Goal: Task Accomplishment & Management: Use online tool/utility

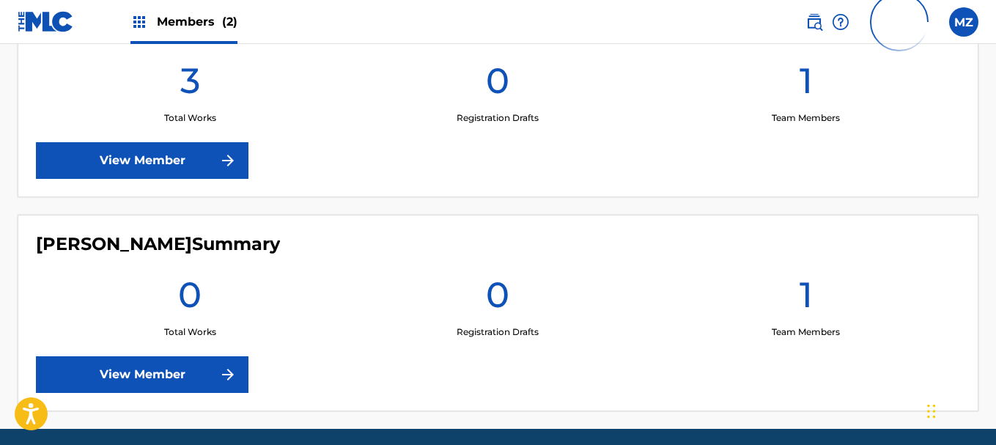
scroll to position [440, 0]
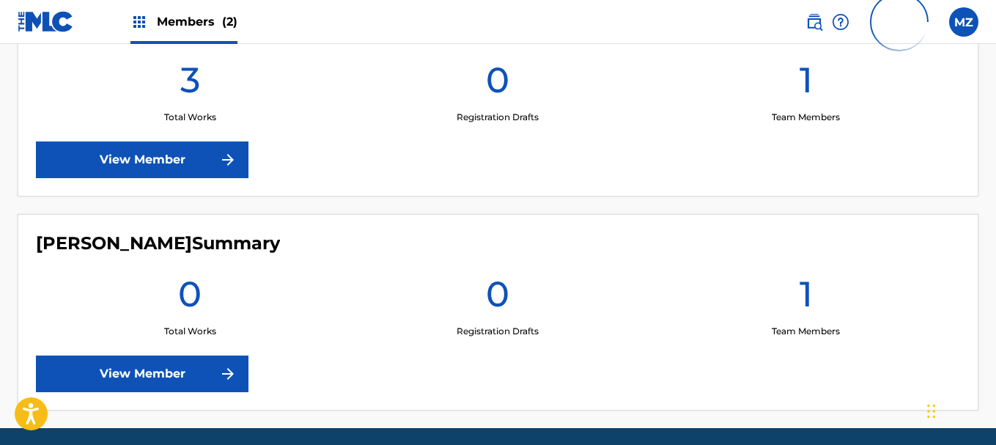
click at [156, 134] on div "mano Summary 3 Total Works 0 Registration Drafts 1 Team Members View Member" at bounding box center [498, 98] width 961 height 196
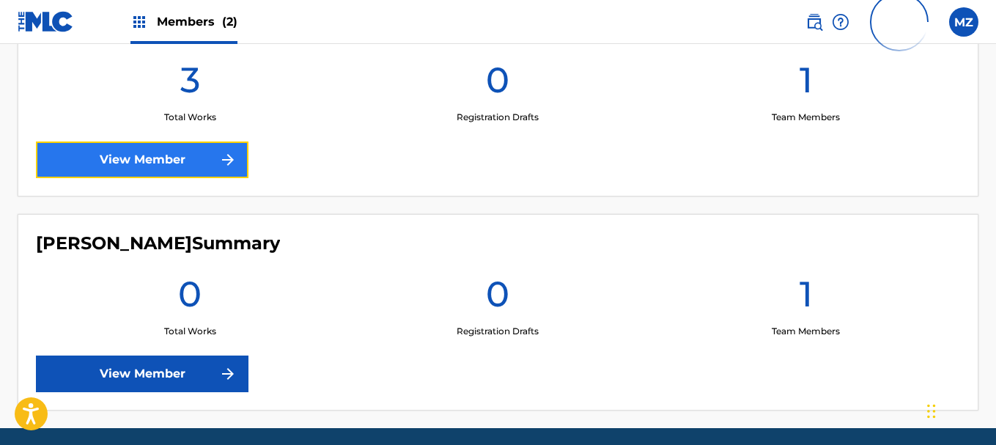
click at [159, 150] on link "View Member" at bounding box center [142, 159] width 213 height 37
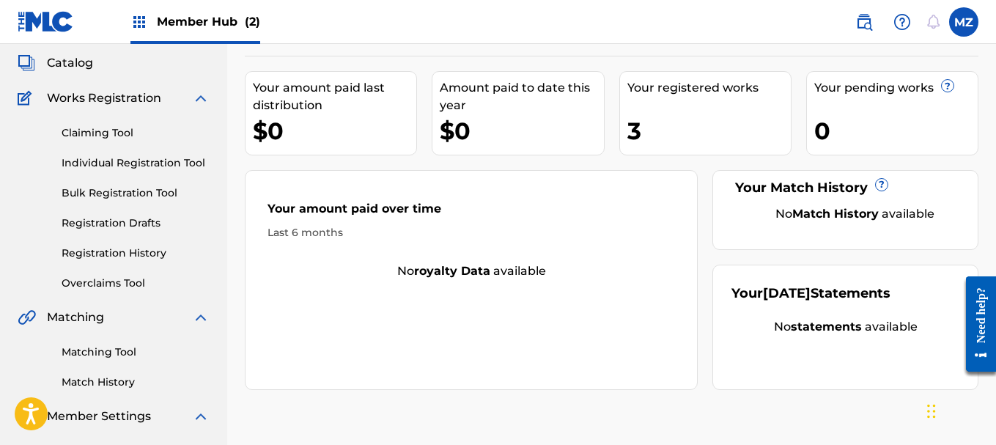
scroll to position [147, 0]
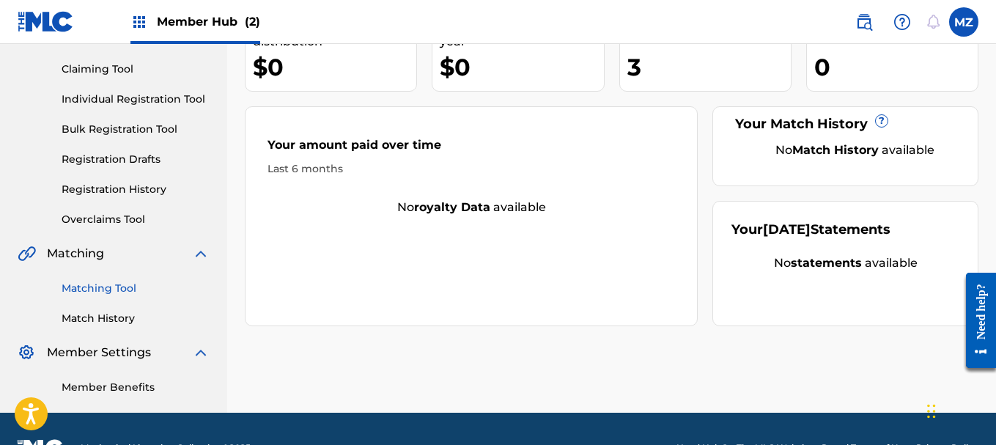
click at [103, 288] on link "Matching Tool" at bounding box center [136, 288] width 148 height 15
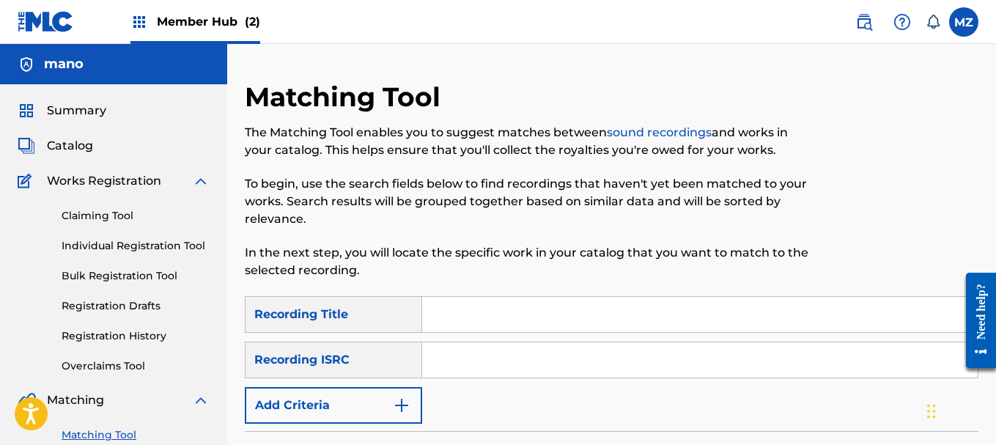
paste input "QZNWT2371356"
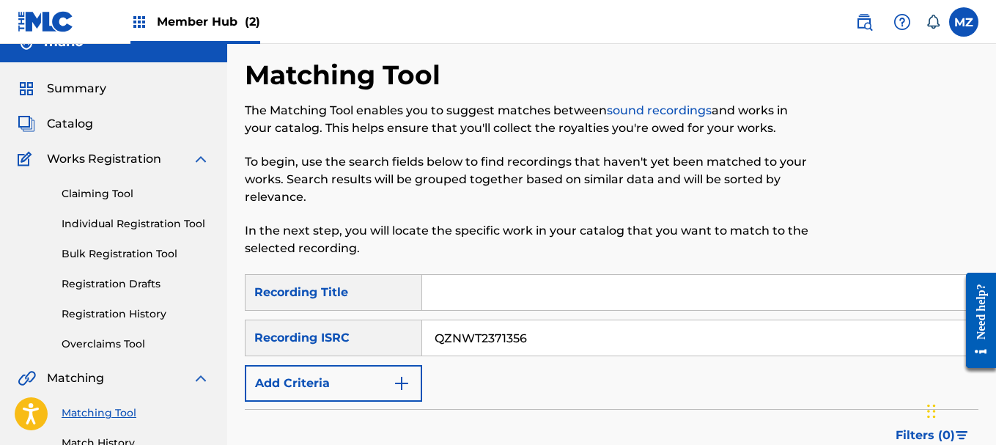
scroll to position [177, 0]
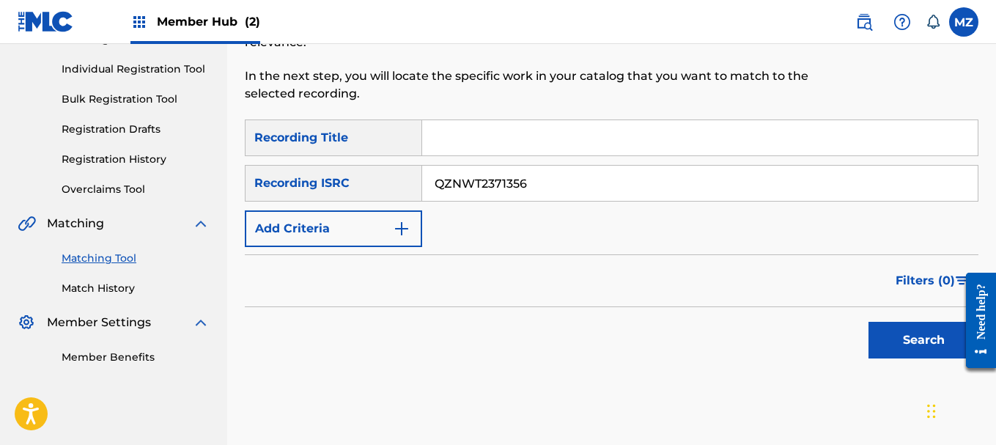
type input "QZNWT2371356"
click at [916, 363] on div "Search" at bounding box center [919, 336] width 117 height 59
click at [913, 354] on button "Search" at bounding box center [924, 340] width 110 height 37
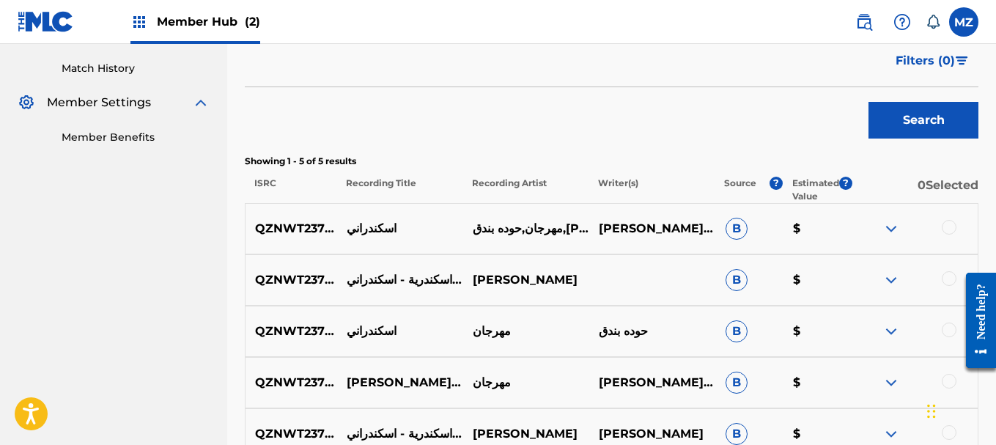
scroll to position [543, 0]
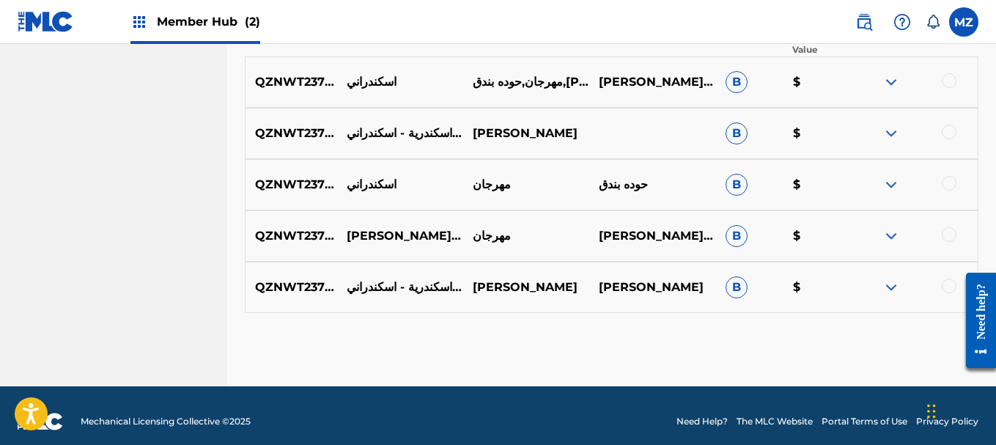
click at [893, 133] on img at bounding box center [891, 134] width 18 height 18
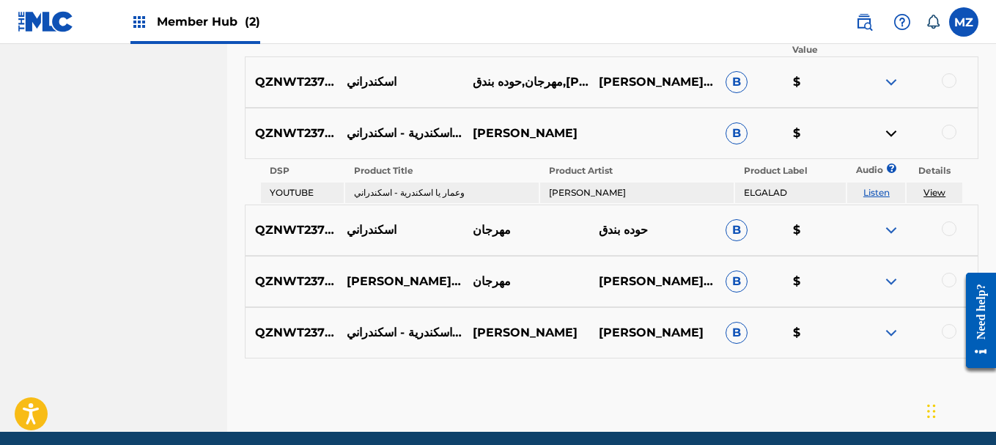
click at [882, 195] on link "Listen" at bounding box center [876, 192] width 26 height 11
click at [942, 191] on link "View" at bounding box center [935, 192] width 22 height 11
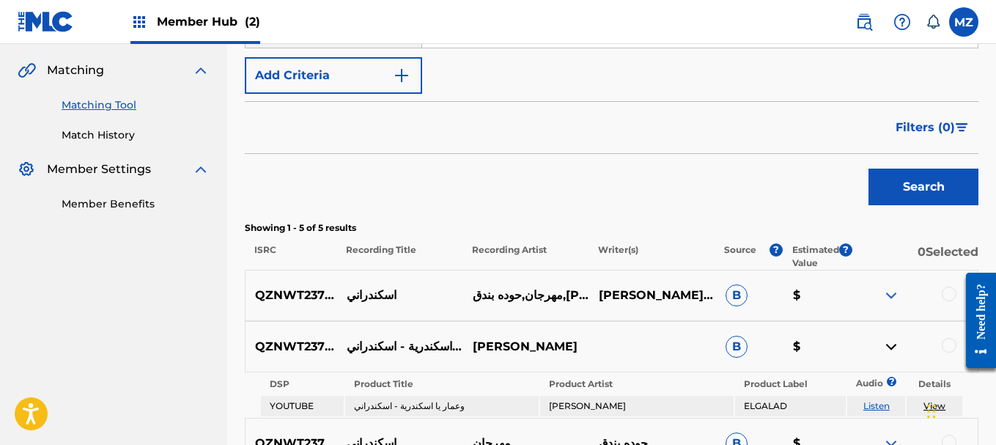
scroll to position [323, 0]
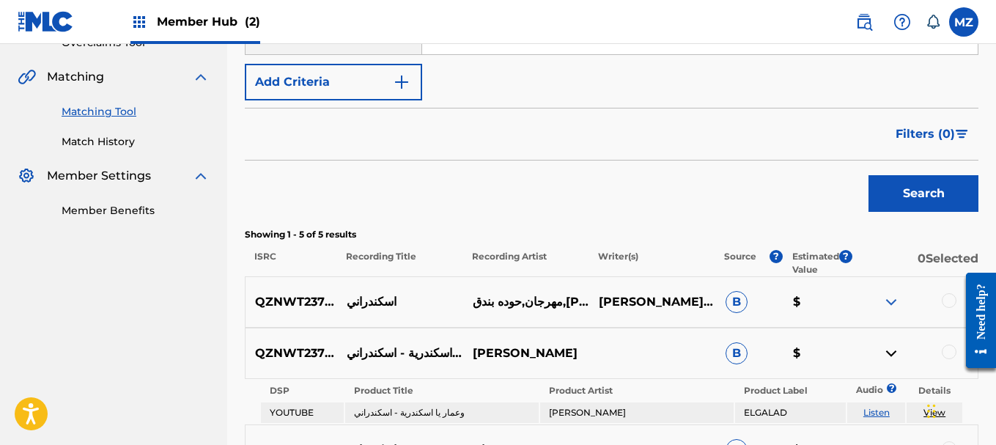
click at [889, 294] on img at bounding box center [891, 302] width 18 height 18
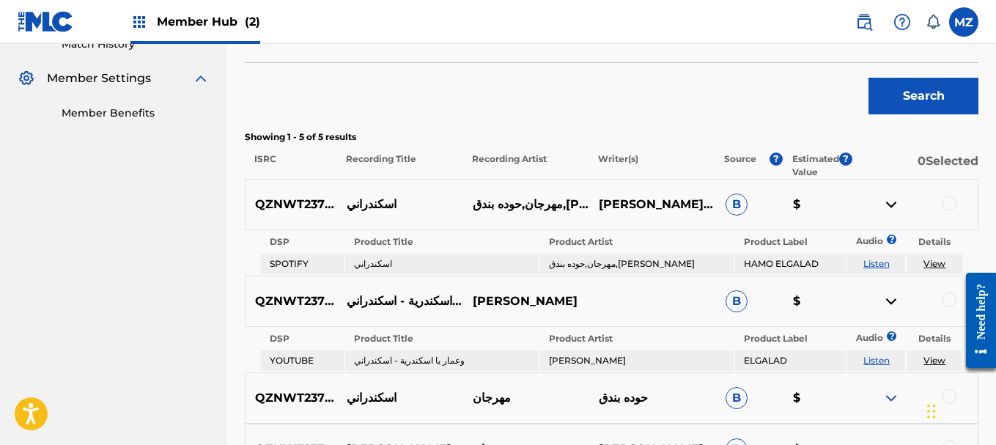
scroll to position [470, 0]
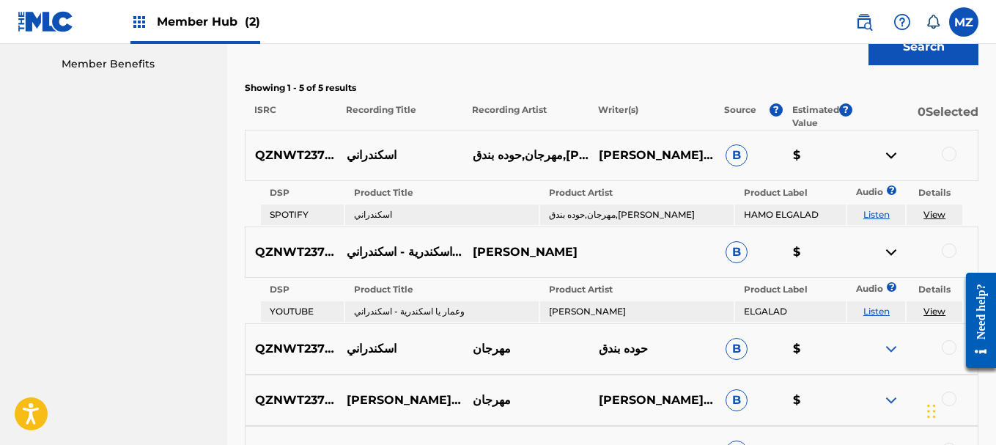
click at [889, 251] on img at bounding box center [891, 252] width 18 height 18
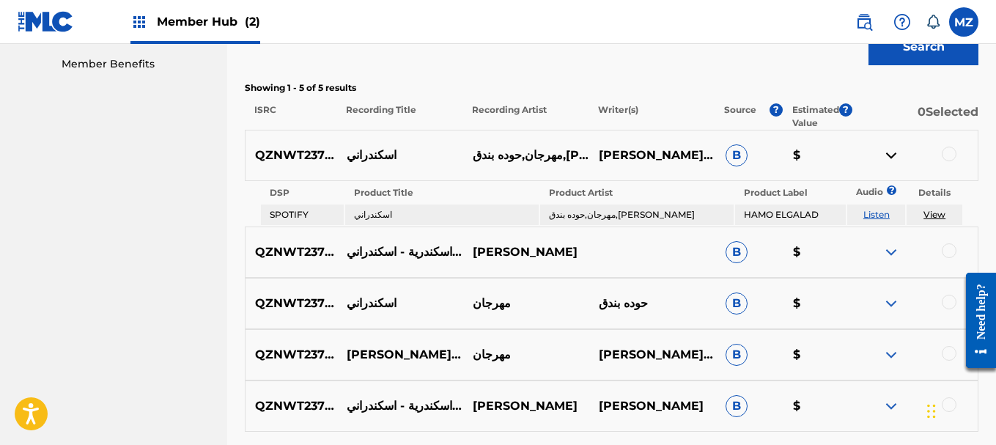
click at [889, 251] on img at bounding box center [891, 252] width 18 height 18
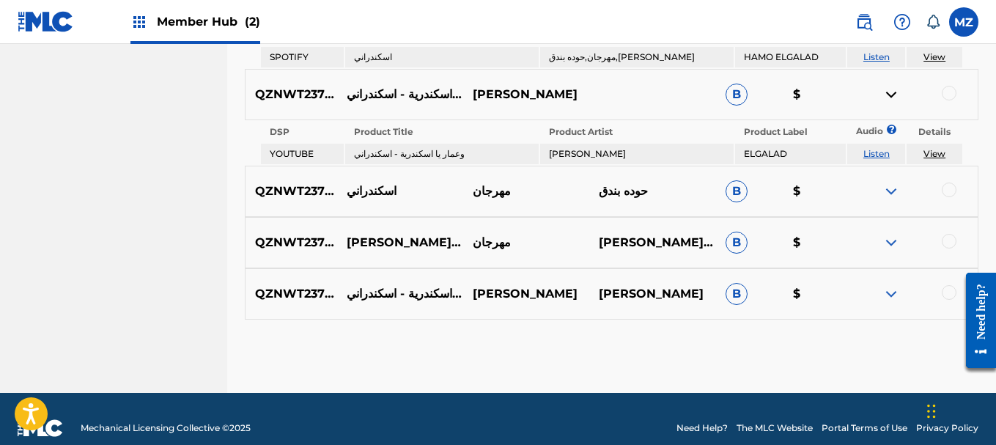
scroll to position [646, 0]
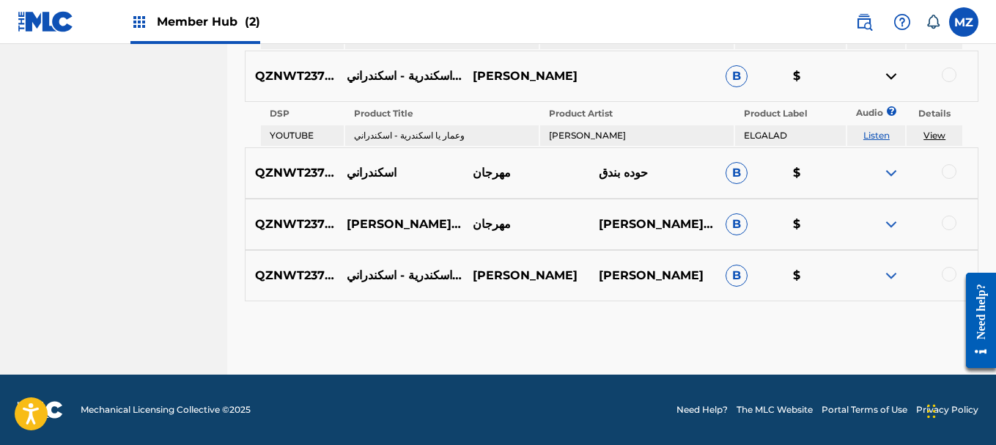
click at [890, 174] on img at bounding box center [891, 173] width 18 height 18
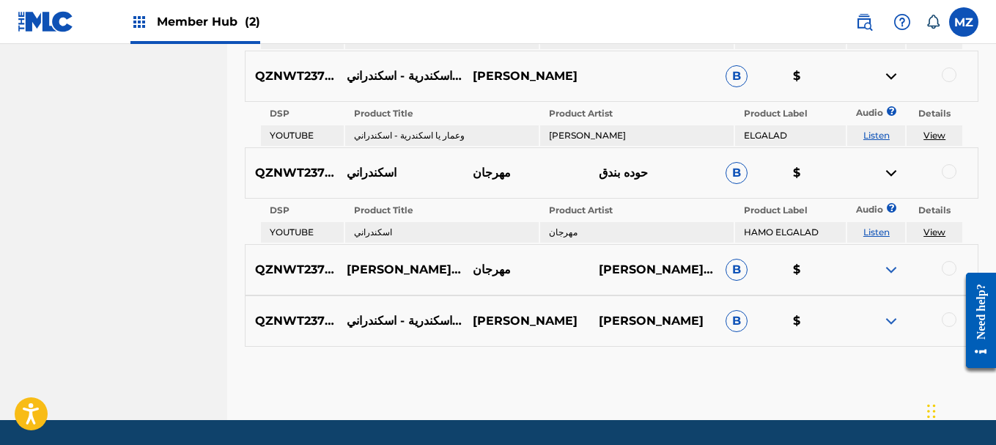
click at [894, 273] on img at bounding box center [891, 270] width 18 height 18
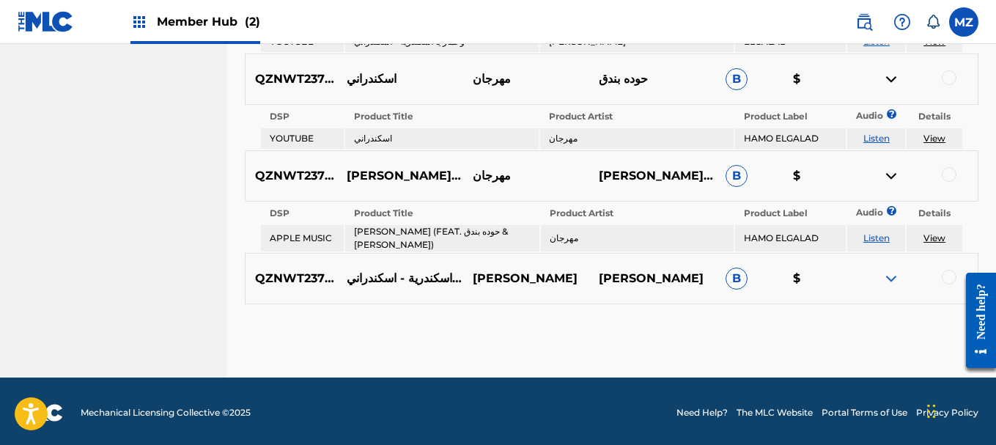
scroll to position [742, 0]
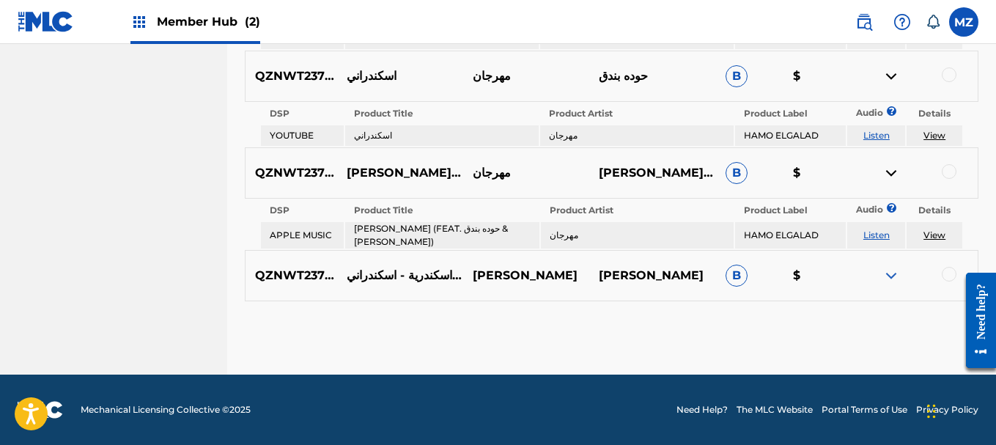
click at [892, 277] on img at bounding box center [891, 276] width 18 height 18
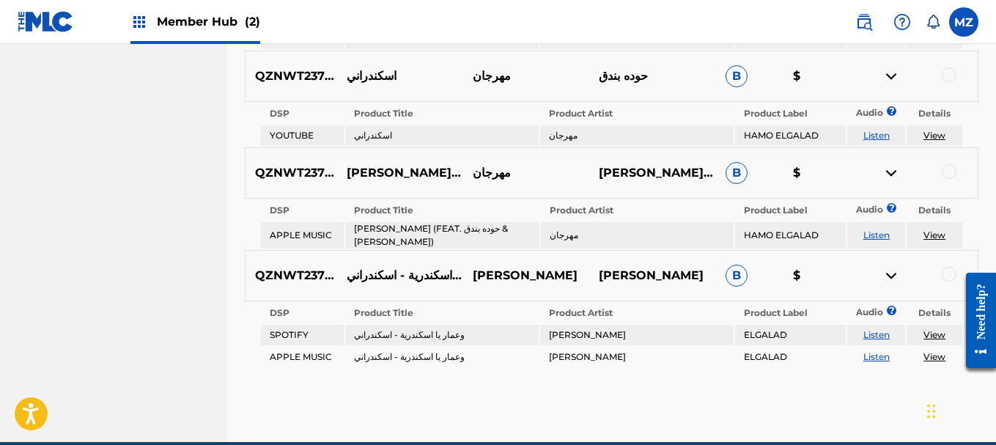
click at [873, 333] on link "Listen" at bounding box center [876, 334] width 26 height 11
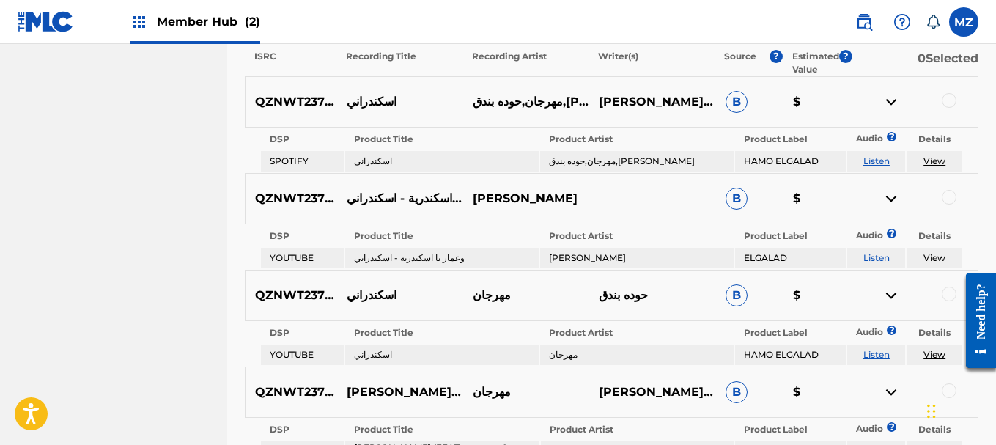
scroll to position [523, 0]
click at [874, 161] on link "Listen" at bounding box center [876, 161] width 26 height 11
click at [880, 161] on link "Listen" at bounding box center [876, 161] width 26 height 11
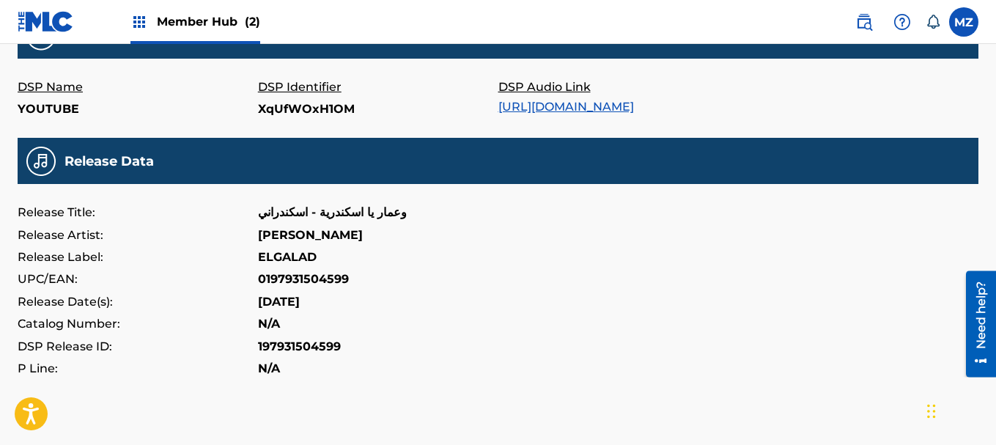
scroll to position [602, 0]
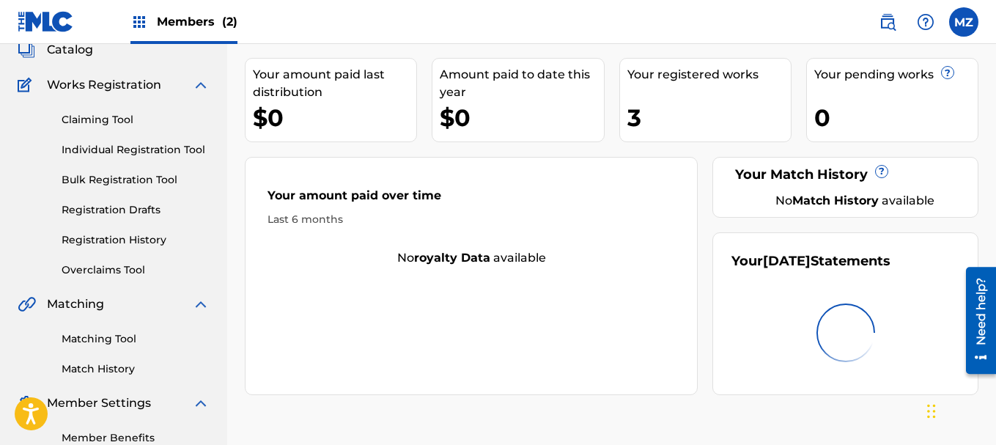
scroll to position [185, 0]
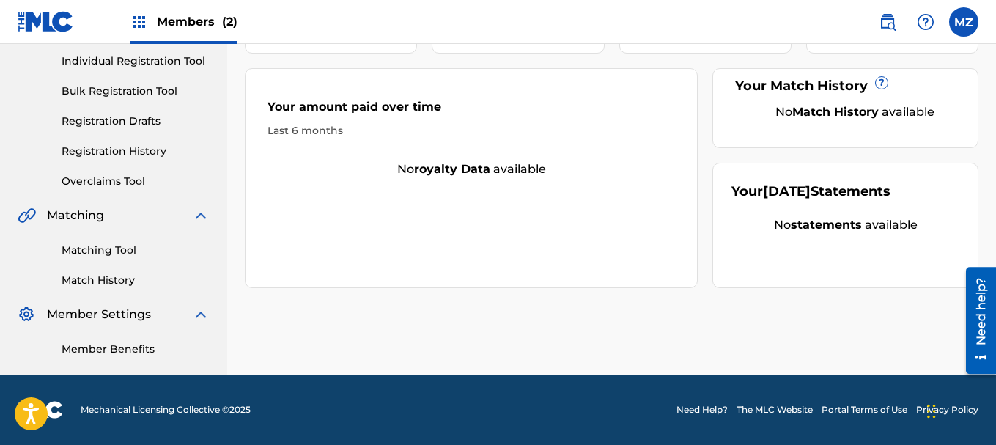
click at [106, 241] on div "Matching Tool Match History" at bounding box center [114, 256] width 192 height 64
click at [108, 246] on link "Matching Tool" at bounding box center [136, 250] width 148 height 15
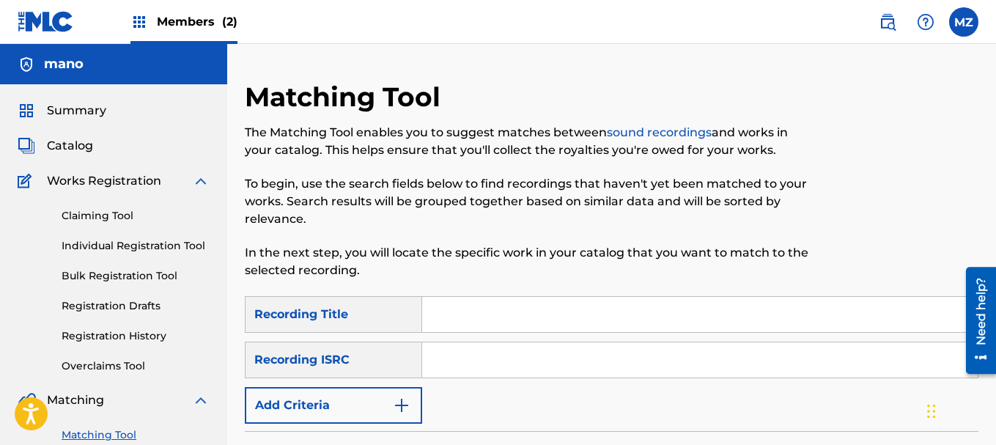
click at [568, 321] on input "Search Form" at bounding box center [700, 314] width 556 height 35
type input "اسكندراني"
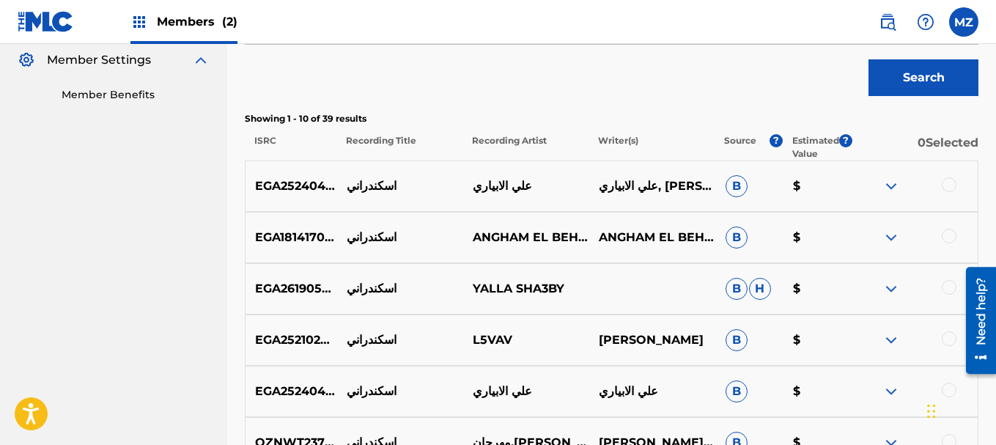
scroll to position [440, 0]
click at [888, 173] on div "EGA252404355 اسكندراني علي الابياري علي الابياري, علي الابياري B $" at bounding box center [612, 185] width 734 height 51
click at [890, 180] on img at bounding box center [891, 186] width 18 height 18
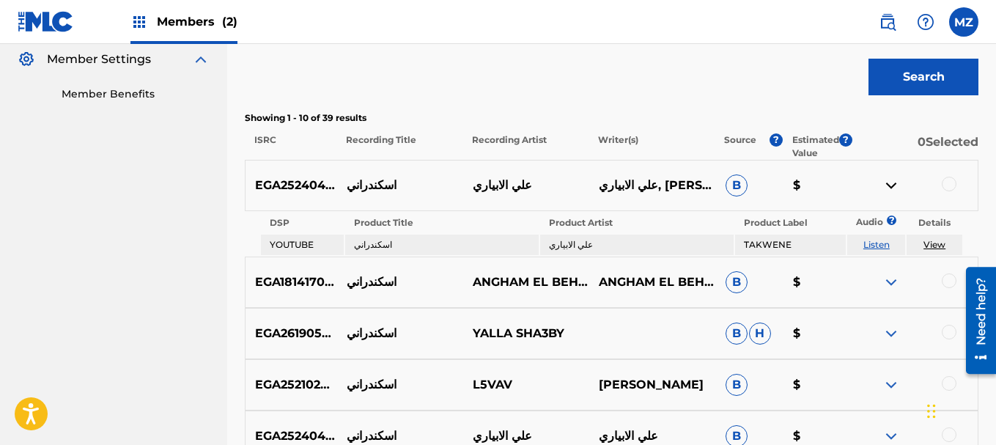
click at [871, 248] on link "Listen" at bounding box center [876, 244] width 26 height 11
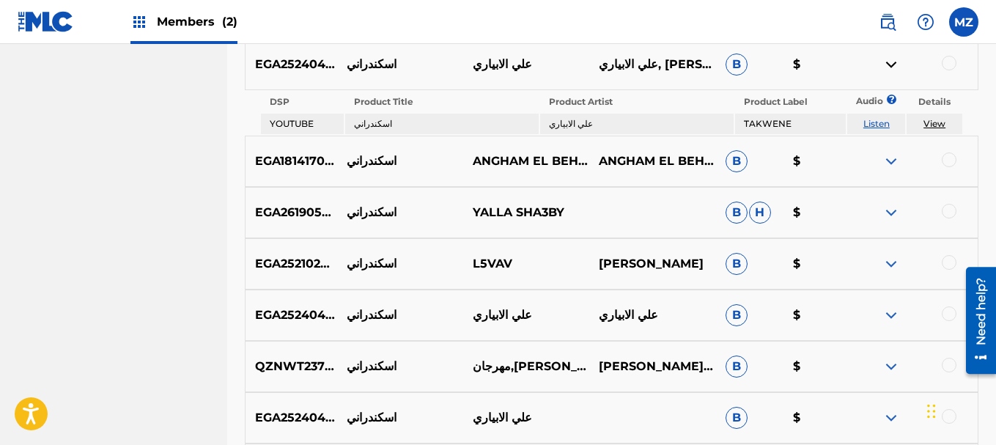
scroll to position [586, 0]
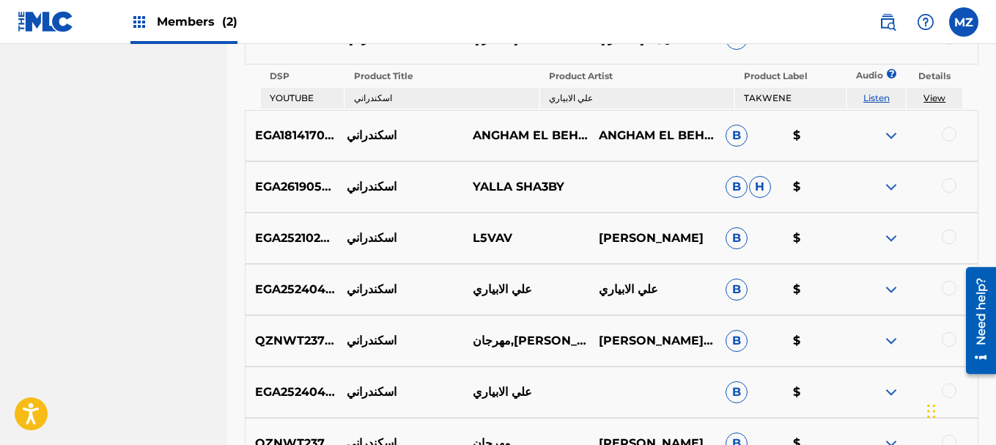
click at [885, 338] on img at bounding box center [891, 341] width 18 height 18
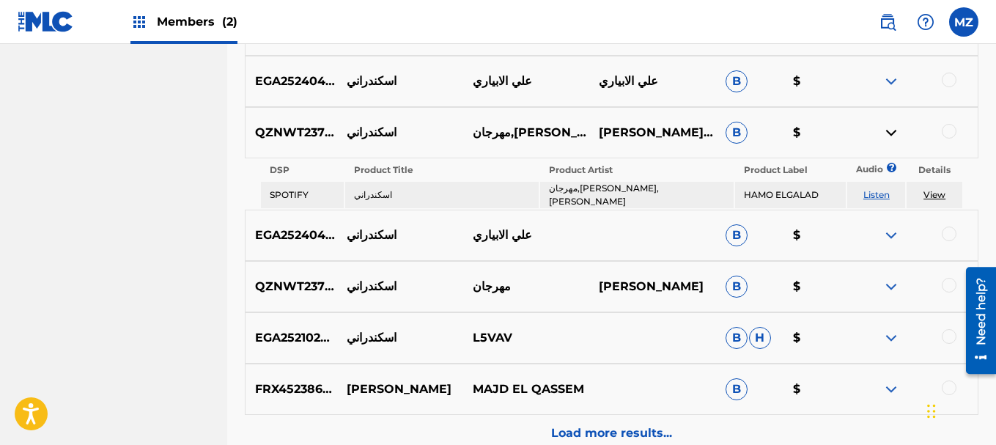
scroll to position [806, 0]
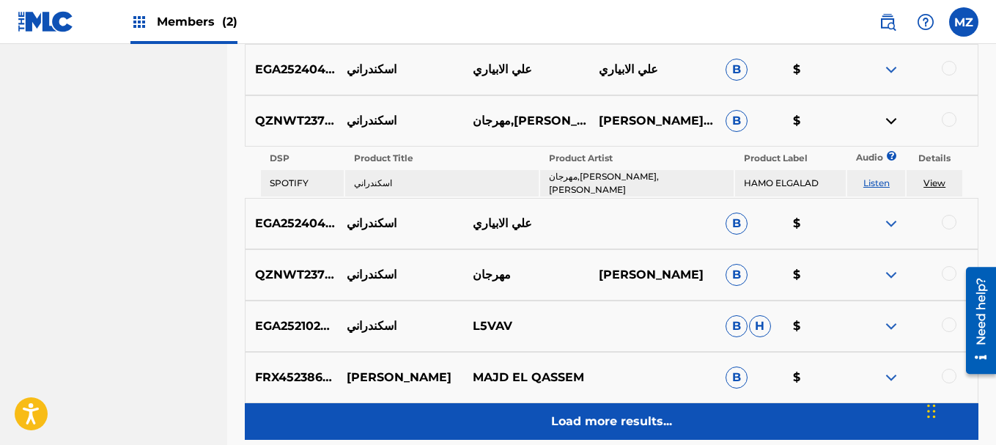
click at [610, 424] on div "Load more results..." at bounding box center [612, 421] width 734 height 37
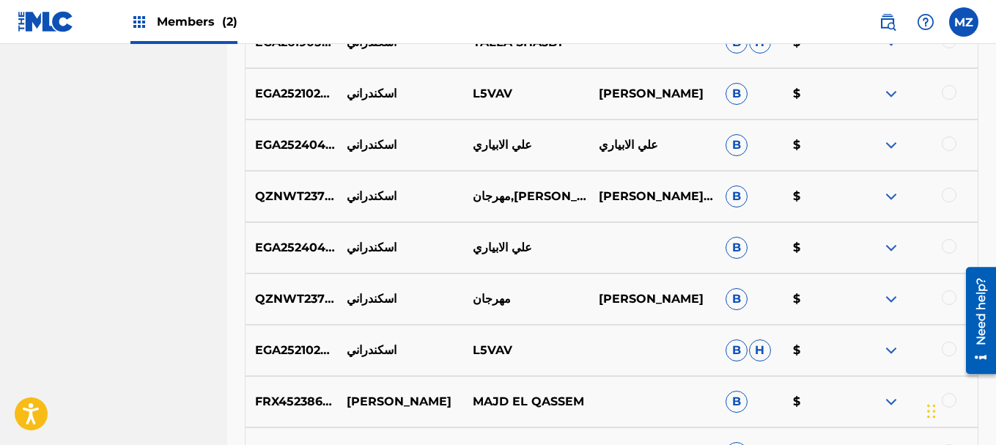
scroll to position [660, 0]
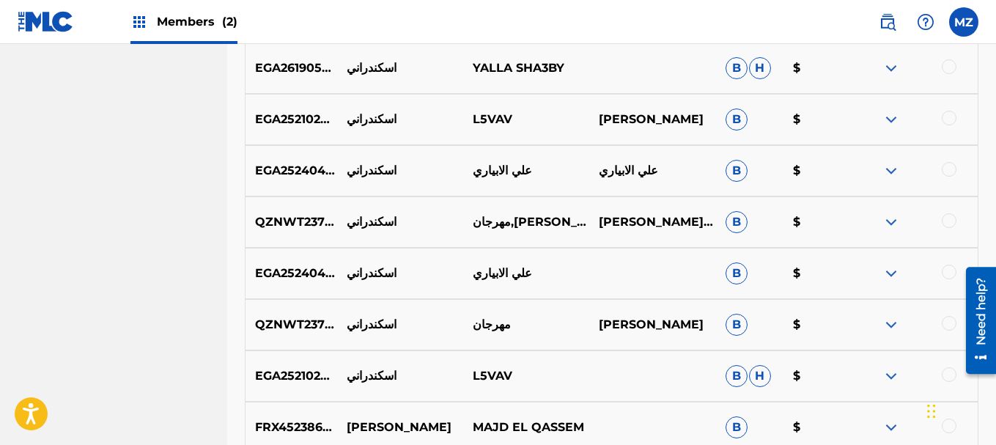
click at [889, 325] on img at bounding box center [891, 325] width 18 height 18
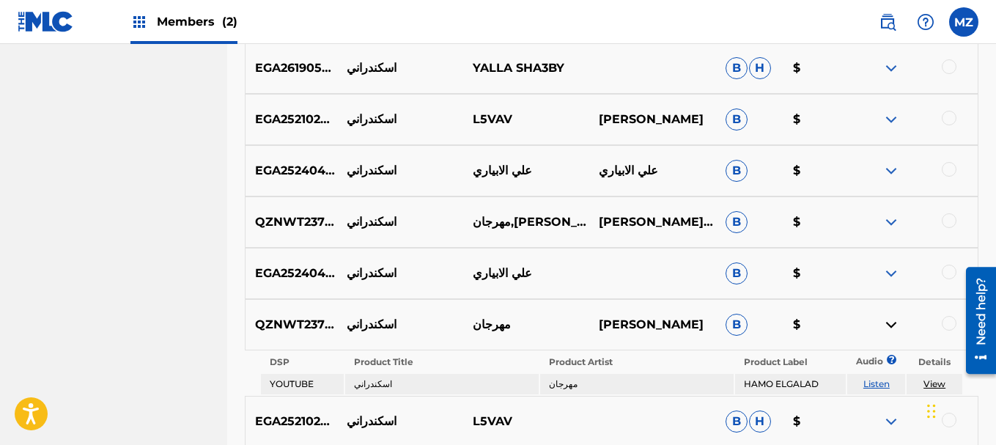
scroll to position [733, 0]
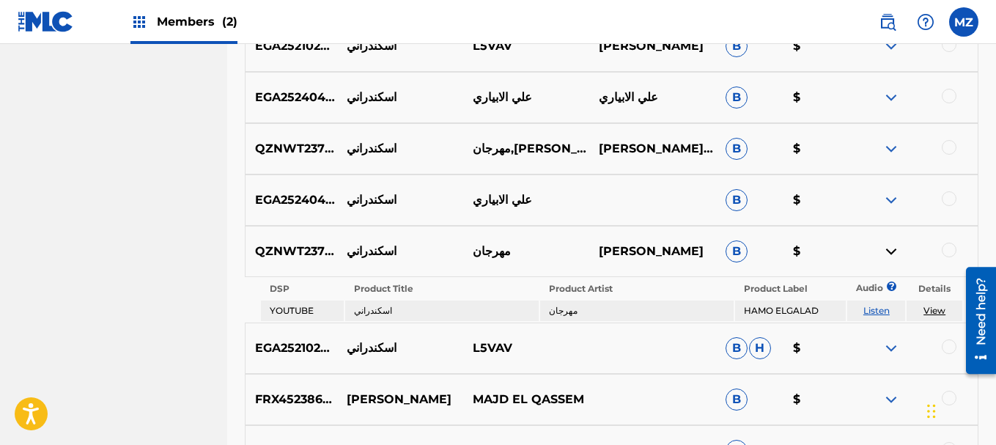
click at [937, 309] on link "View" at bounding box center [935, 310] width 22 height 11
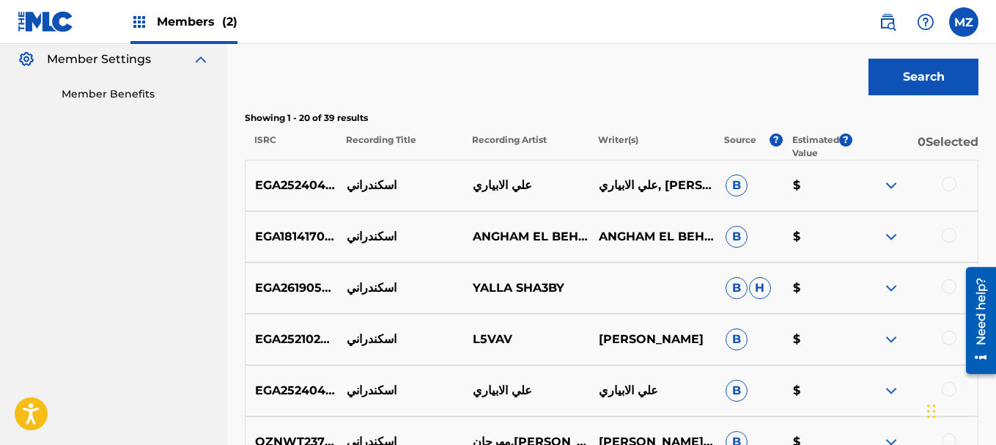
scroll to position [73, 0]
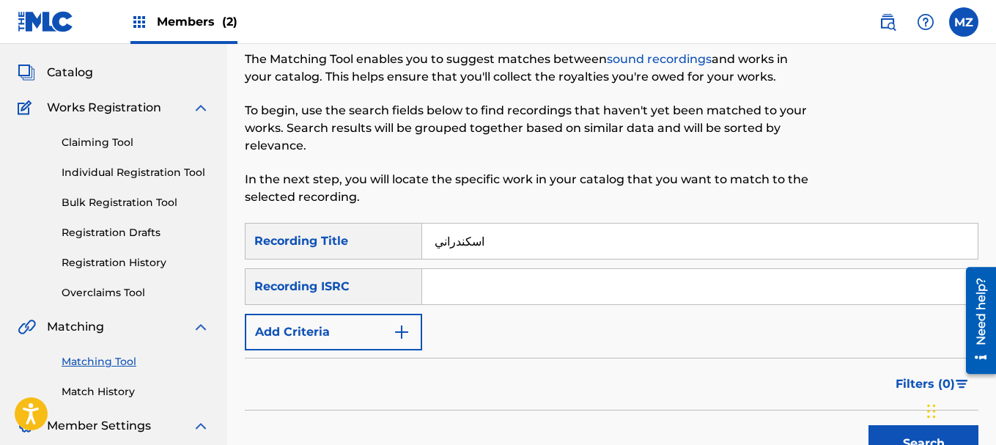
paste input "QZNWT2371356"
type input "QZNWT2371356"
click at [479, 237] on input "اسكندراني" at bounding box center [700, 241] width 556 height 35
click at [479, 238] on input "اسكندراني" at bounding box center [700, 241] width 556 height 35
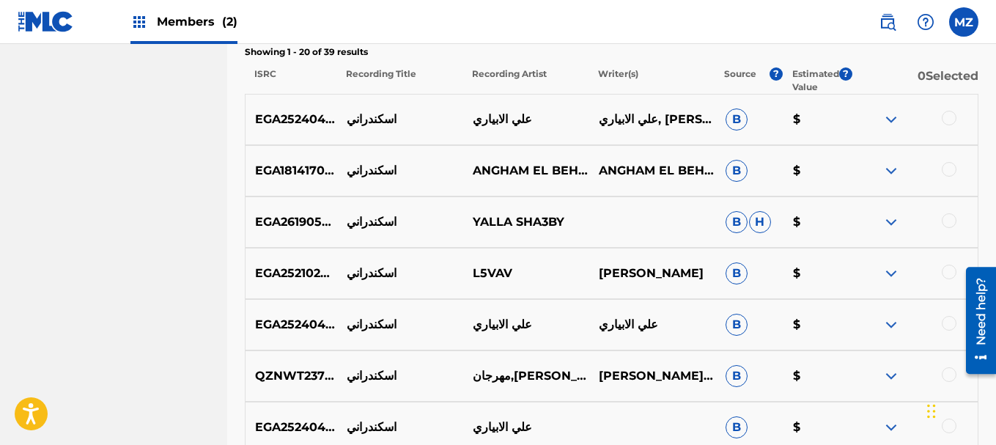
scroll to position [293, 0]
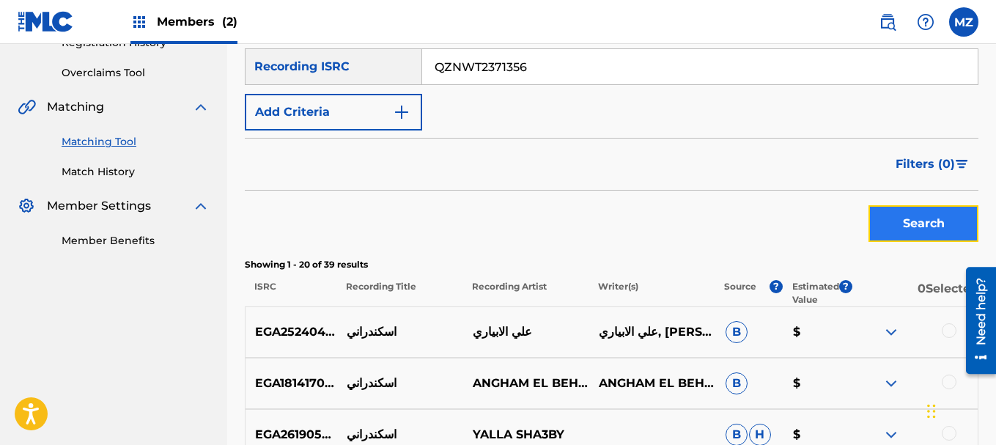
click at [907, 226] on button "Search" at bounding box center [924, 223] width 110 height 37
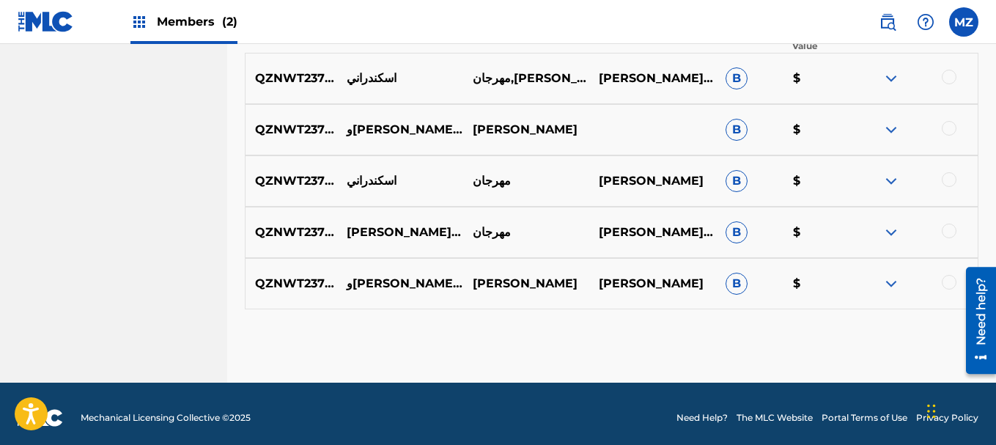
scroll to position [555, 0]
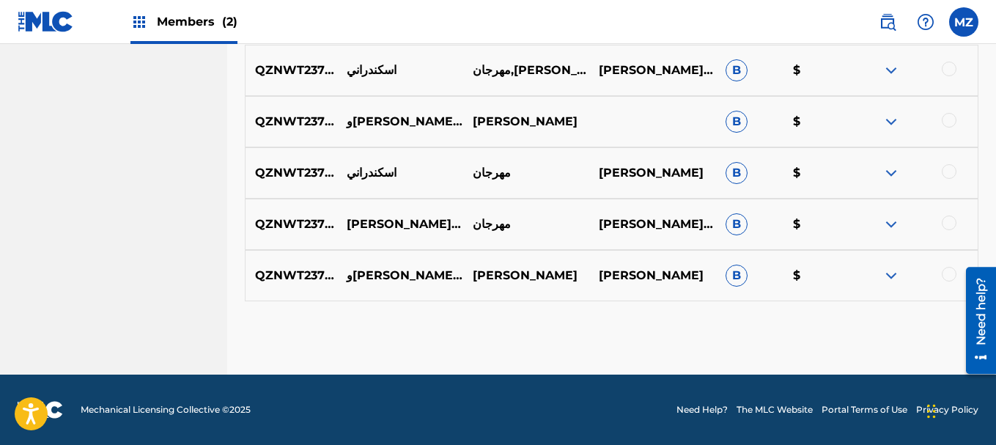
click at [886, 68] on img at bounding box center [891, 71] width 18 height 18
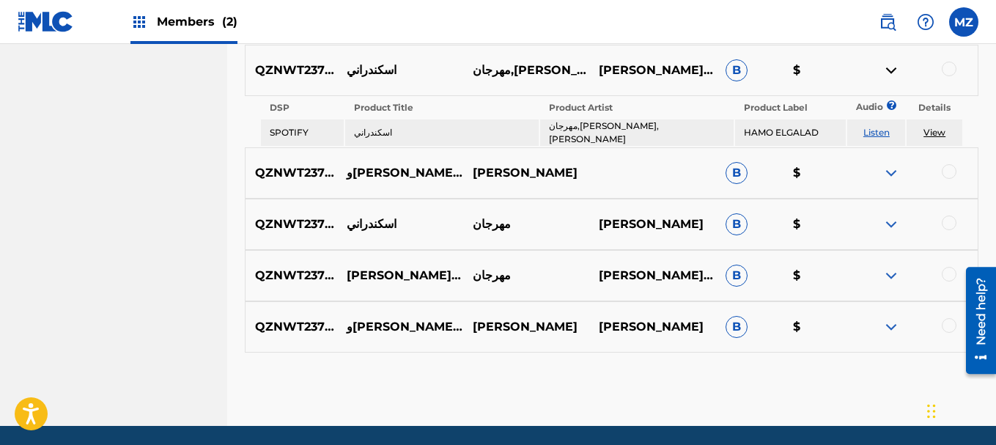
click at [885, 170] on img at bounding box center [891, 173] width 18 height 18
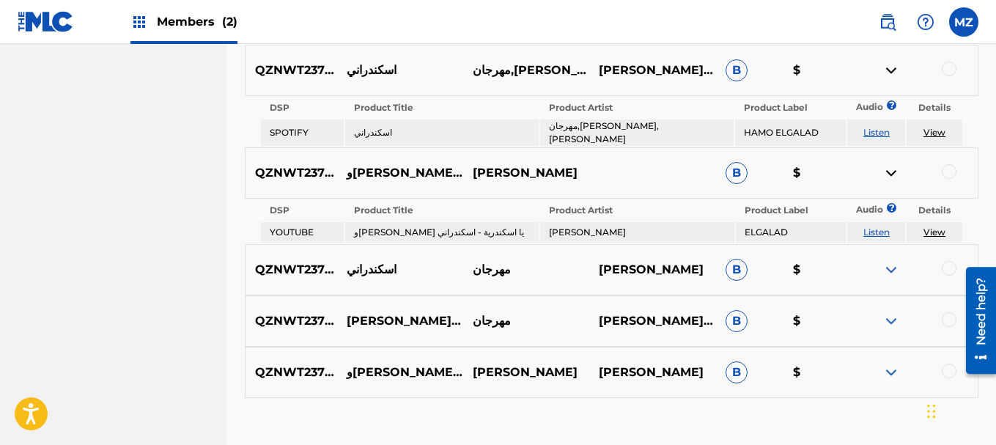
click at [894, 275] on div "QZNWT2371356 اسكندراني مهرجان حوده بندق B $" at bounding box center [612, 269] width 734 height 51
click at [891, 261] on img at bounding box center [891, 270] width 18 height 18
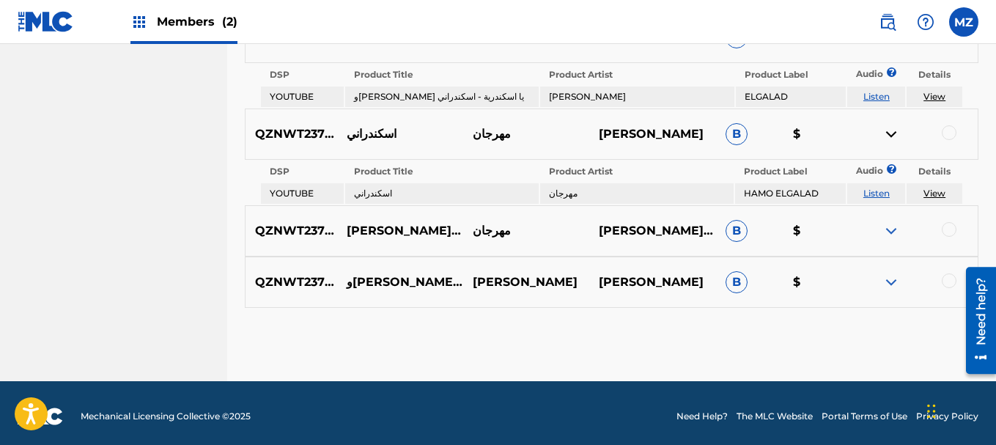
scroll to position [691, 0]
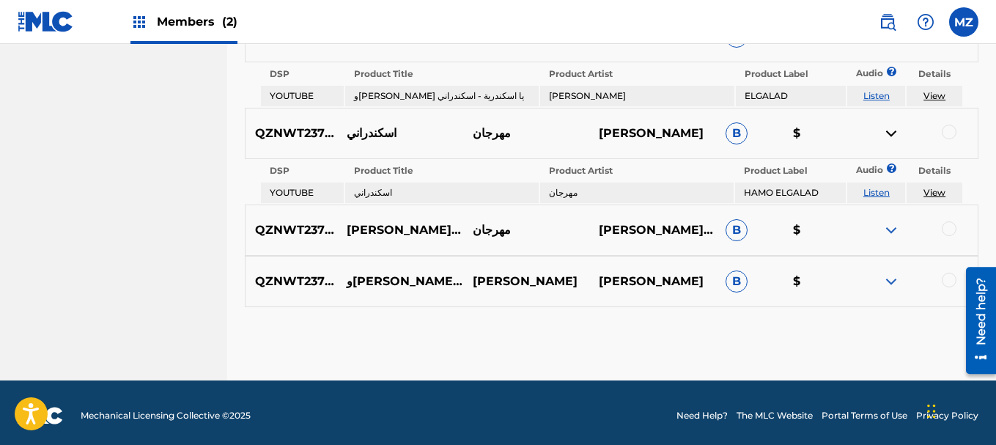
click at [888, 231] on img at bounding box center [891, 230] width 18 height 18
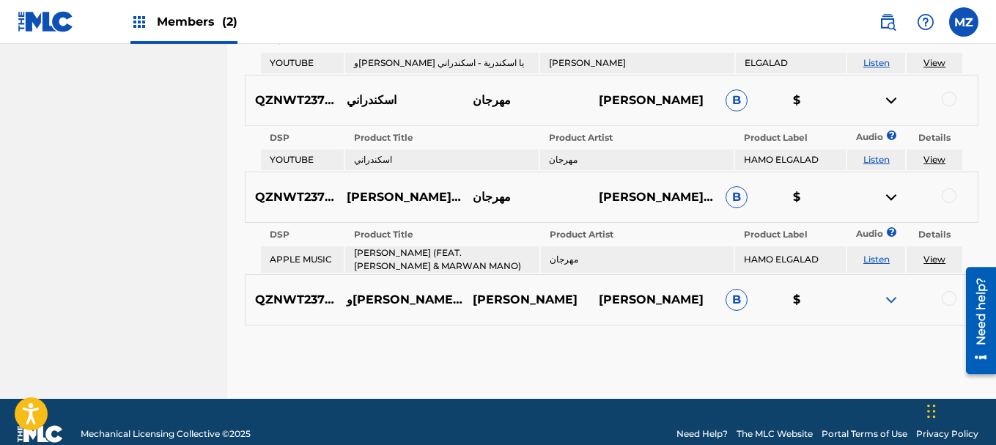
scroll to position [742, 0]
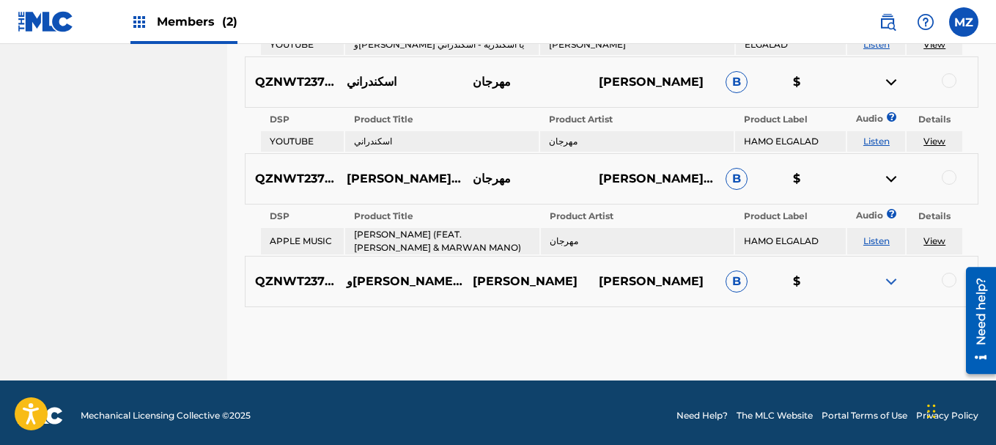
click at [894, 274] on img at bounding box center [891, 282] width 18 height 18
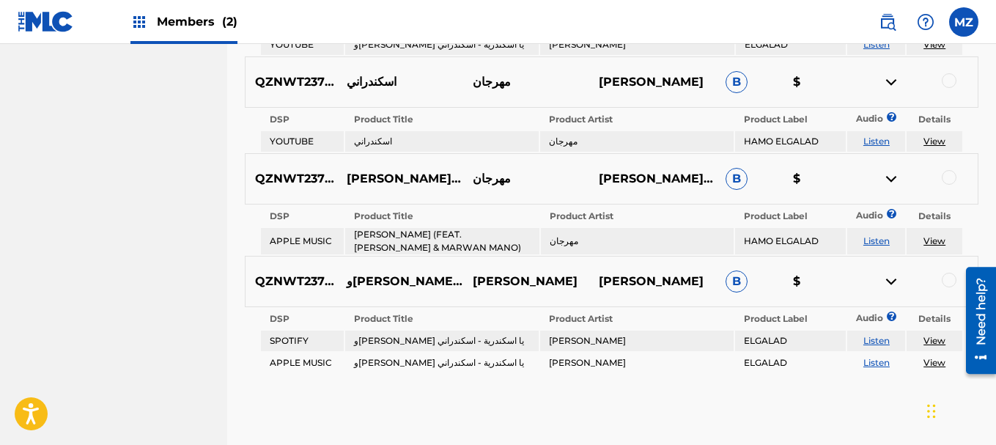
click at [872, 335] on link "Listen" at bounding box center [876, 340] width 26 height 11
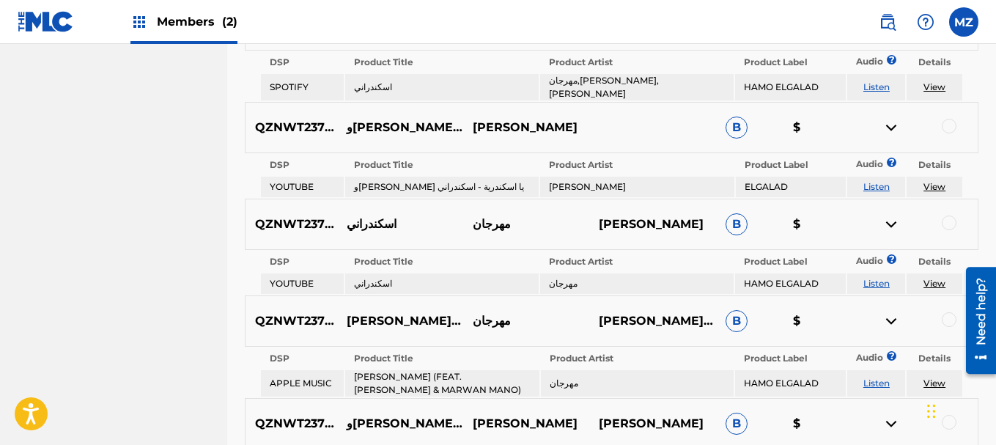
scroll to position [590, 0]
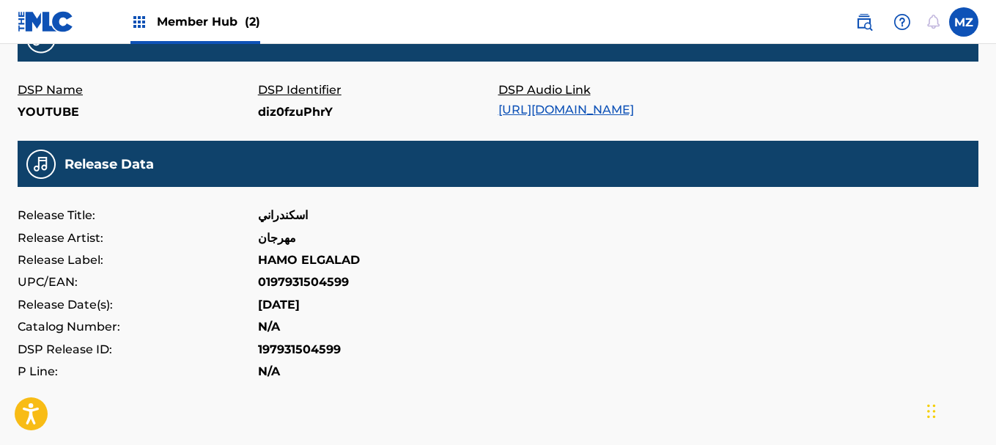
scroll to position [514, 0]
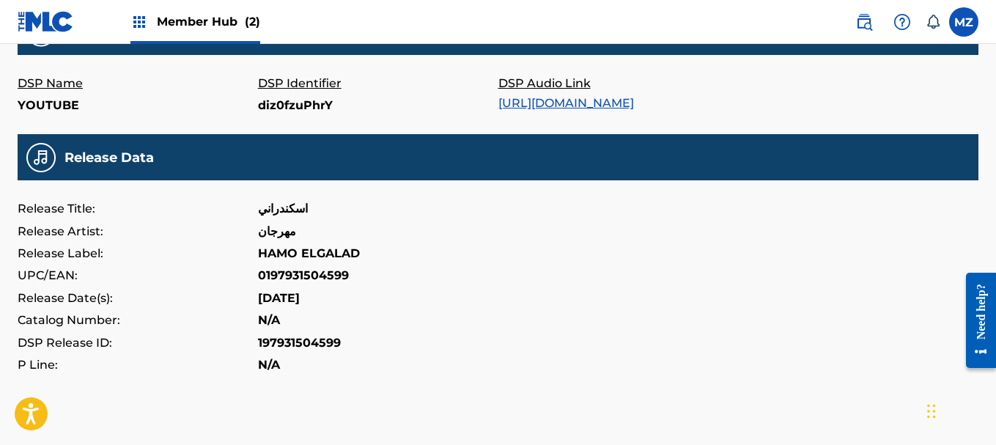
click at [324, 287] on p "0197931504599" at bounding box center [303, 276] width 91 height 22
copy p "0197931504599"
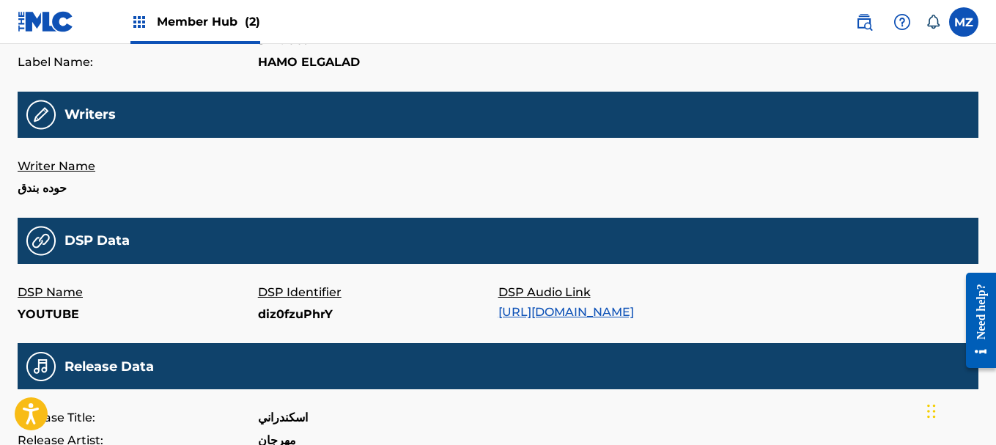
scroll to position [147, 0]
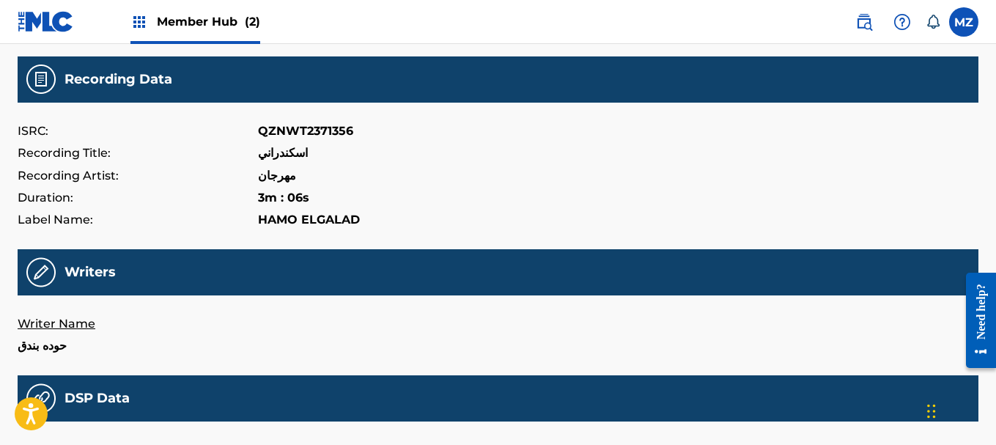
click at [330, 130] on p "QZNWT2371356" at bounding box center [305, 131] width 95 height 22
copy p "QZNWT2371356"
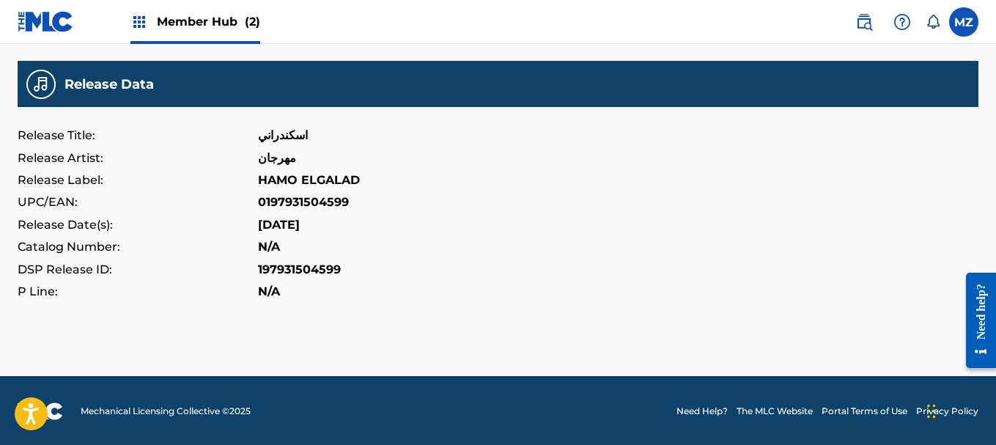
scroll to position [514, 0]
